Goal: Find specific page/section: Find specific page/section

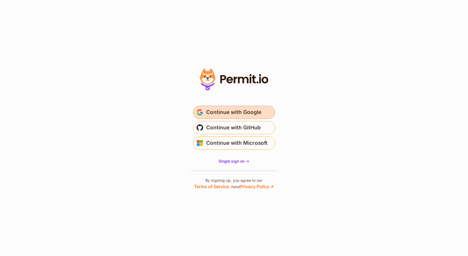
click at [261, 106] on button "Continue with Google" at bounding box center [234, 112] width 82 height 13
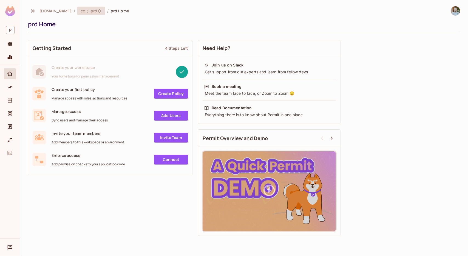
click at [91, 13] on span "prd" at bounding box center [94, 10] width 6 height 5
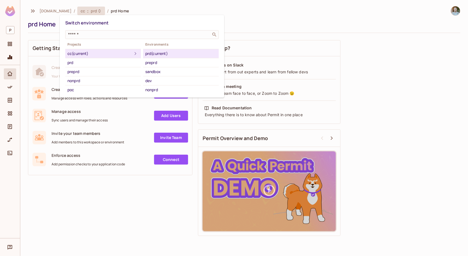
click at [46, 12] on div at bounding box center [234, 128] width 468 height 256
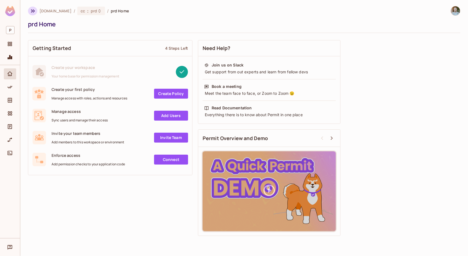
click at [32, 10] on icon "button" at bounding box center [33, 10] width 4 height 3
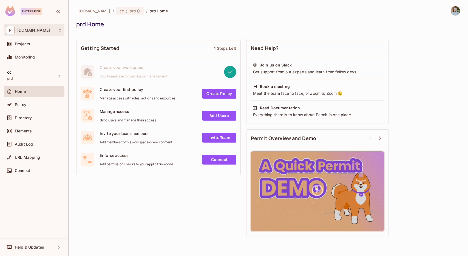
click at [55, 30] on div "P pluto.tv" at bounding box center [34, 30] width 56 height 8
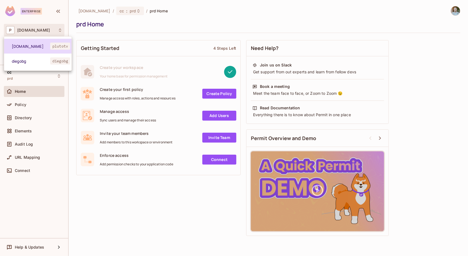
click at [46, 46] on span "pluto.tv" at bounding box center [31, 46] width 38 height 5
